Goal: Communication & Community: Answer question/provide support

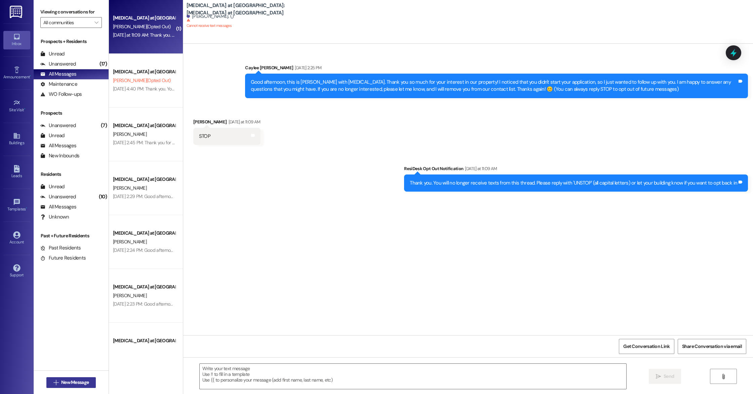
click at [81, 381] on span "New Message" at bounding box center [75, 382] width 28 height 7
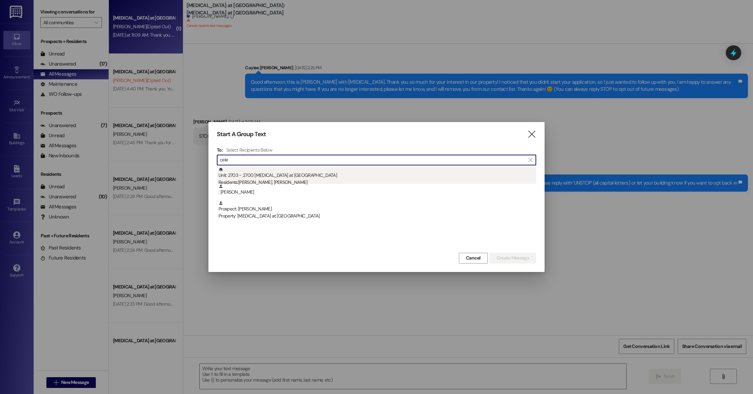
type input "cele"
click at [285, 176] on div "Unit: 2703 - 2700 [MEDICAL_DATA] at [GEOGRAPHIC_DATA] Residents: [PERSON_NAME],…" at bounding box center [377, 176] width 318 height 19
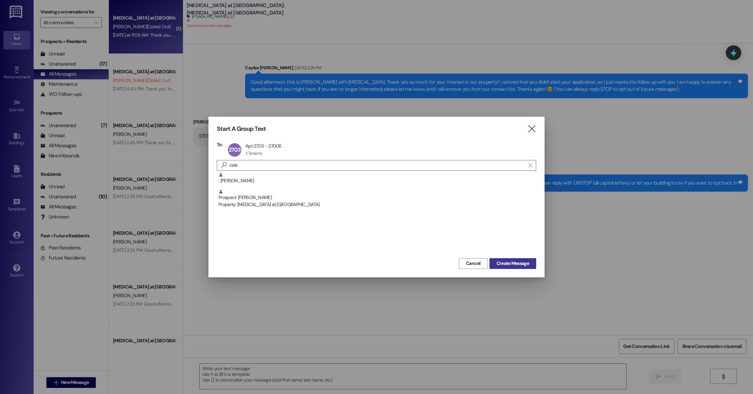
click at [506, 262] on span "Create Message" at bounding box center [512, 263] width 33 height 7
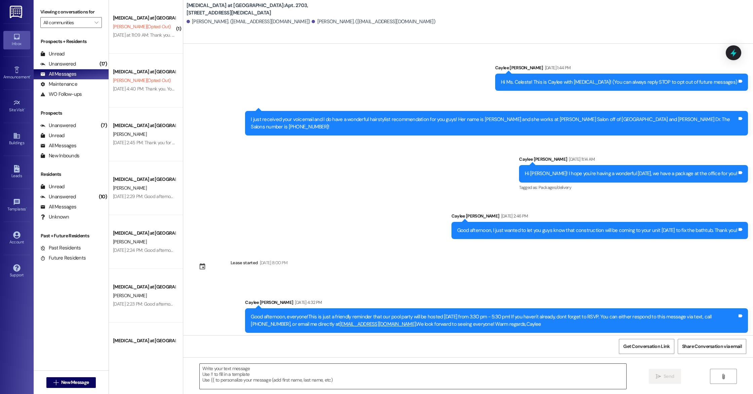
click at [323, 379] on textarea at bounding box center [413, 376] width 426 height 25
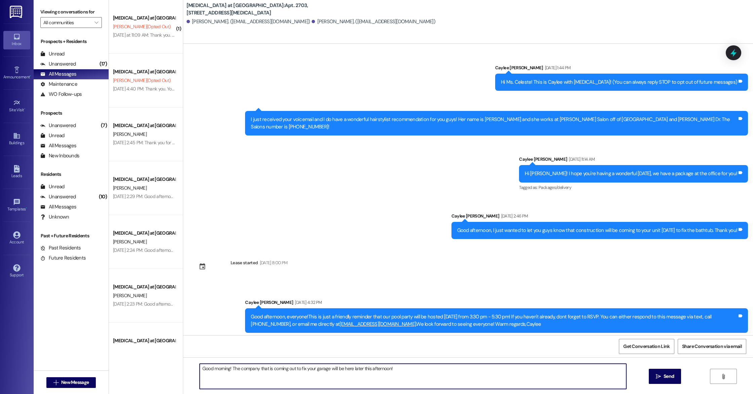
click at [227, 368] on textarea "Good morning! The company that is coming out to fix your garage will be here la…" at bounding box center [413, 376] width 426 height 25
click at [465, 369] on textarea "Good morning! I hope you guys are having a great day! The company that is comin…" at bounding box center [413, 376] width 426 height 25
click at [226, 370] on textarea "Good morning! I hope you guys are having a great day! The company that is comin…" at bounding box center [413, 376] width 426 height 25
click at [464, 374] on textarea "Good morning, I hope you guys are having a great day! The company that is comin…" at bounding box center [413, 376] width 426 height 25
type textarea "Good morning, I hope you guys are having a great day! The company that is comin…"
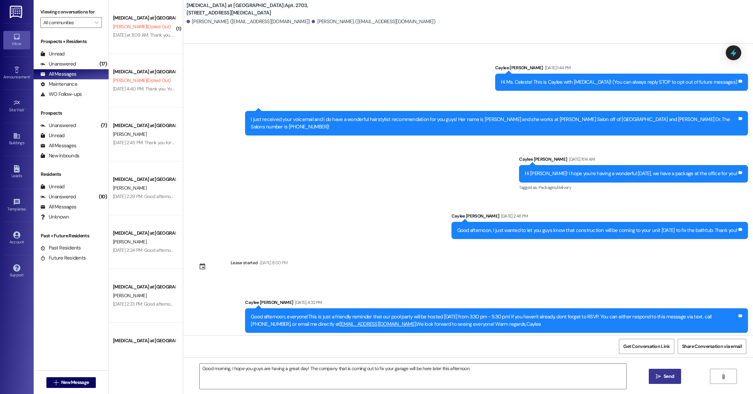
click at [654, 375] on span " Send" at bounding box center [664, 376] width 21 height 7
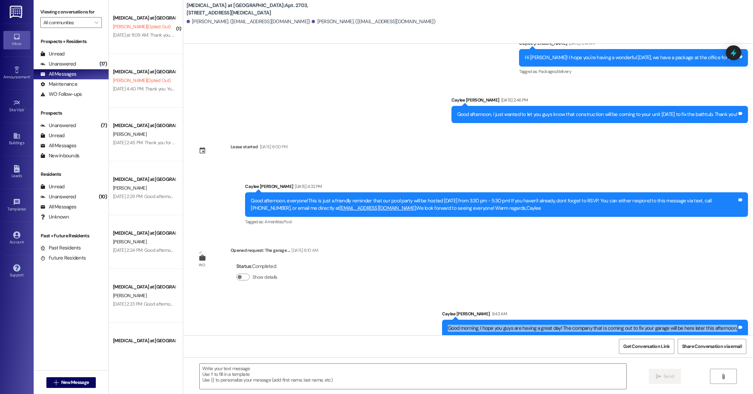
drag, startPoint x: 451, startPoint y: 320, endPoint x: 741, endPoint y: 323, distance: 290.0
click at [741, 323] on div "Good morning, I hope you guys are having a great day! The company that is comin…" at bounding box center [595, 328] width 306 height 17
copy div "Good morning, I hope you guys are having a great day! The company that is comin…"
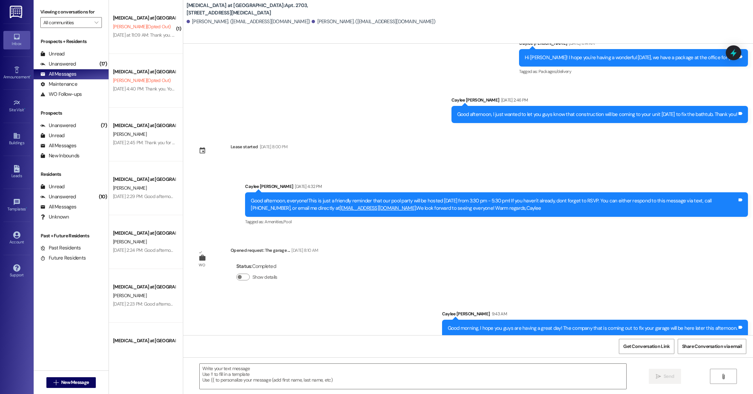
drag, startPoint x: 193, startPoint y: 100, endPoint x: 189, endPoint y: 107, distance: 7.8
click at [193, 100] on div "Sent via SMS Caylee [PERSON_NAME] [DATE] 1:44 PM Hi Ms. Celeste! This is Caylee…" at bounding box center [467, 30] width 569 height 195
click at [66, 385] on span "New Message" at bounding box center [75, 382] width 28 height 7
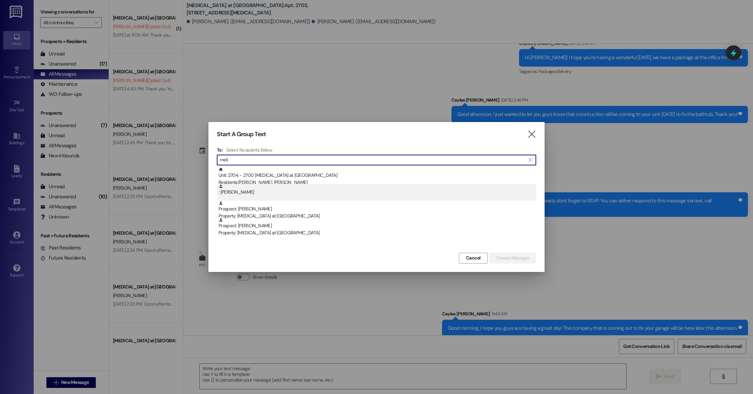
type input "meli"
click at [298, 192] on div ": [PERSON_NAME]" at bounding box center [377, 190] width 318 height 12
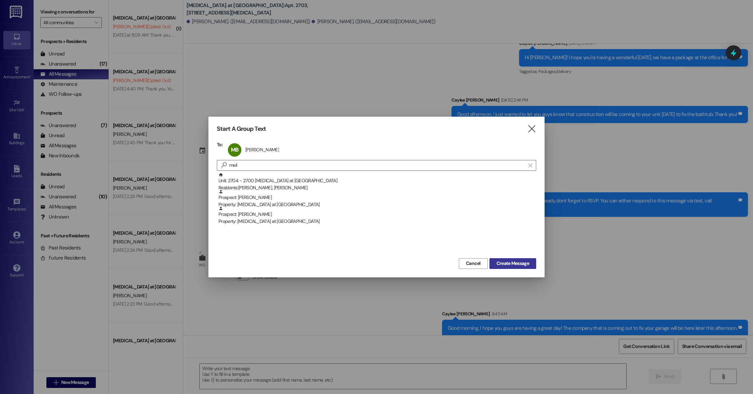
click at [529, 262] on span "Create Message" at bounding box center [512, 263] width 35 height 7
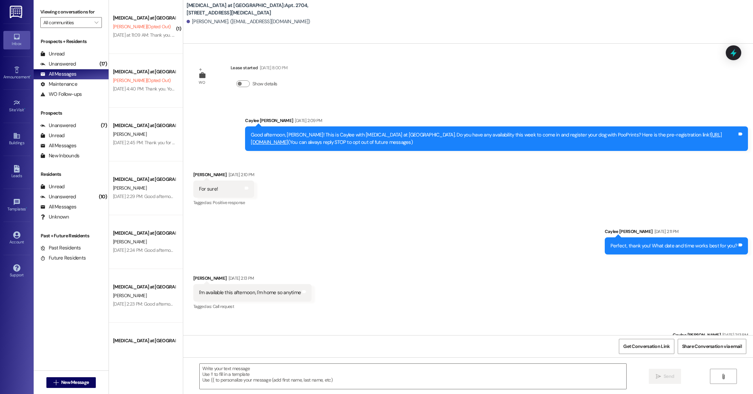
scroll to position [85, 0]
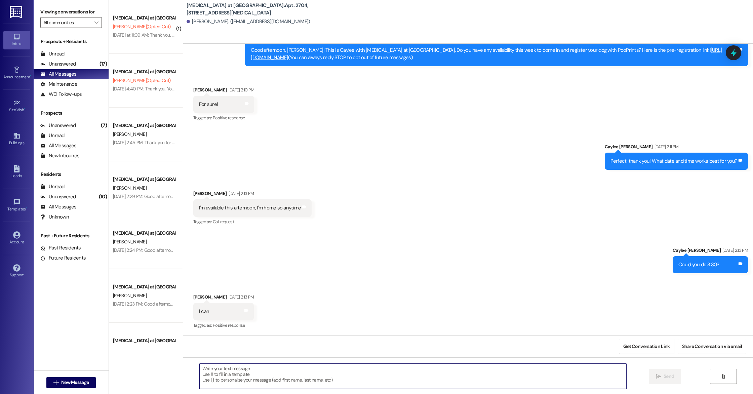
click at [276, 372] on textarea at bounding box center [413, 376] width 426 height 25
paste textarea "Good morning, I hope you guys are having a great day! The company that is comin…"
drag, startPoint x: 256, startPoint y: 369, endPoint x: 247, endPoint y: 372, distance: 10.0
click at [248, 371] on textarea "Good morning, I hope you guys are having a great day! The company that is comin…" at bounding box center [413, 376] width 426 height 25
click at [487, 369] on textarea "Good morning, I hope you are having a great day! The company that is coming out…" at bounding box center [413, 376] width 426 height 25
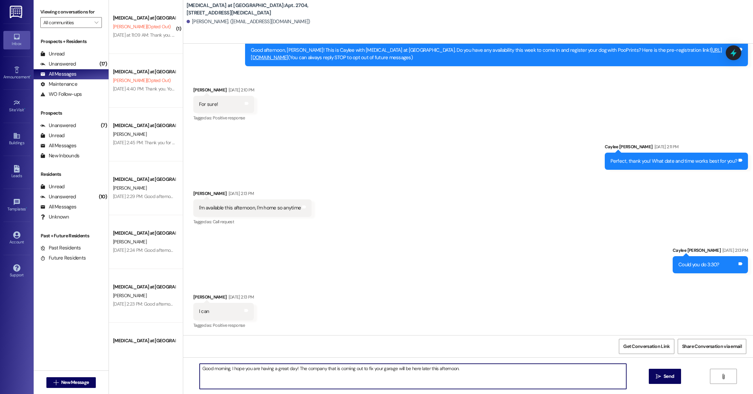
click at [291, 369] on textarea "Good morning, I hope you are having a great day! The company that is coming out…" at bounding box center [413, 376] width 426 height 25
click at [560, 373] on textarea "Good morning, I hope you are having a great day! I just wanted to give you a he…" at bounding box center [413, 376] width 426 height 25
type textarea "Good morning, I hope you are having a great day! I just wanted to give you a he…"
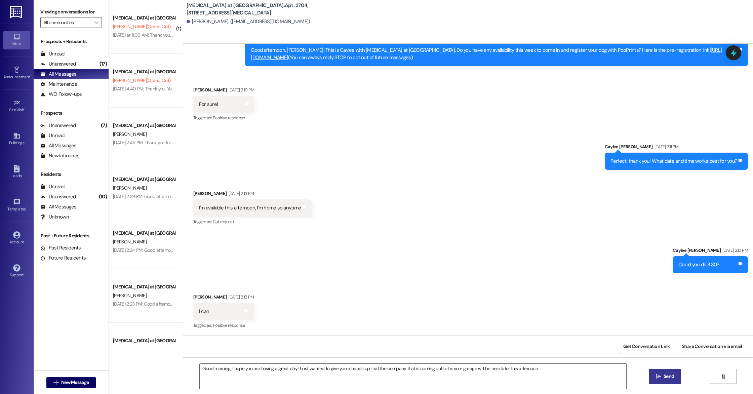
click at [673, 378] on span "Send" at bounding box center [668, 376] width 10 height 7
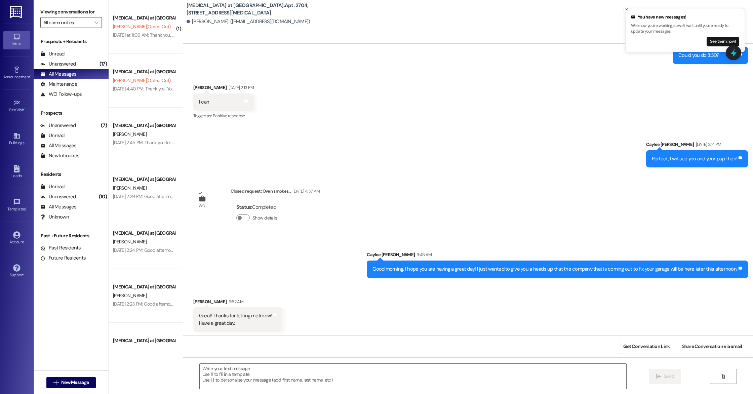
scroll to position [296, 0]
